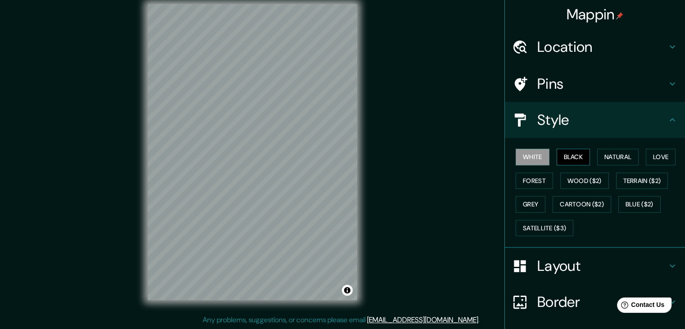
click at [557, 155] on button "Black" at bounding box center [574, 157] width 34 height 17
click at [620, 154] on button "Natural" at bounding box center [617, 157] width 41 height 17
click at [565, 159] on button "Black" at bounding box center [574, 157] width 34 height 17
click at [531, 162] on button "White" at bounding box center [533, 157] width 34 height 17
click at [658, 154] on button "Love" at bounding box center [661, 157] width 30 height 17
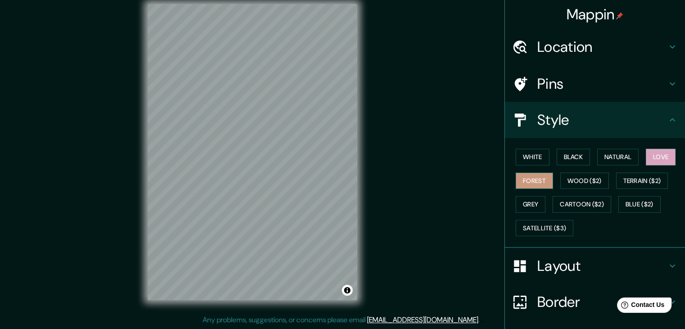
click at [524, 181] on button "Forest" at bounding box center [534, 180] width 37 height 17
click at [629, 179] on button "Terrain ($2)" at bounding box center [642, 180] width 52 height 17
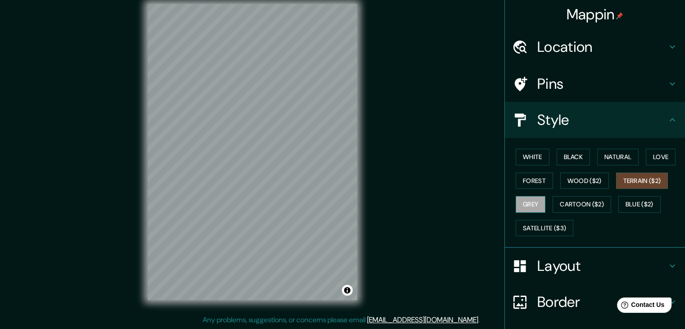
click at [530, 204] on button "Grey" at bounding box center [531, 204] width 30 height 17
click at [567, 201] on button "Cartoon ($2)" at bounding box center [582, 204] width 59 height 17
click at [522, 202] on button "Grey" at bounding box center [531, 204] width 30 height 17
